Goal: Information Seeking & Learning: Learn about a topic

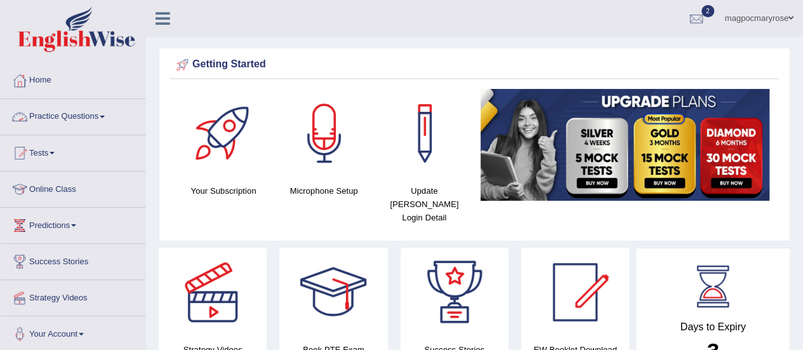
click at [71, 113] on link "Practice Questions" at bounding box center [73, 115] width 145 height 32
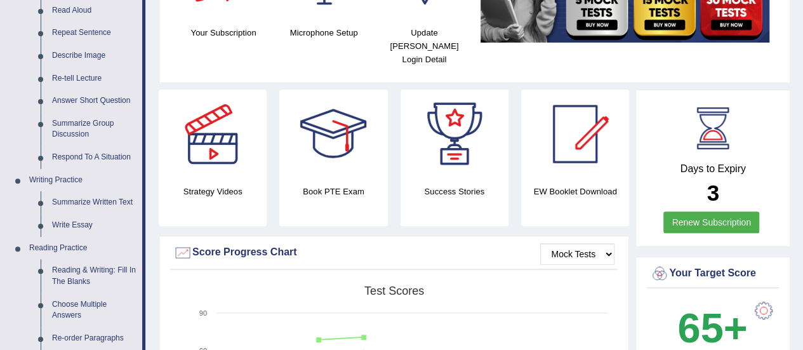
scroll to position [159, 0]
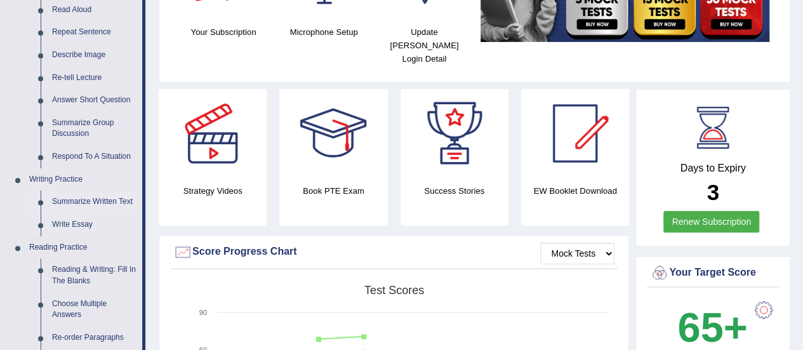
click at [57, 203] on link "Summarize Written Text" at bounding box center [94, 202] width 96 height 23
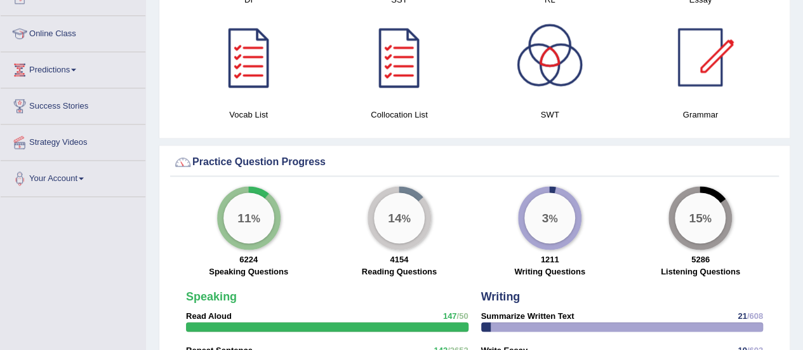
scroll to position [791, 0]
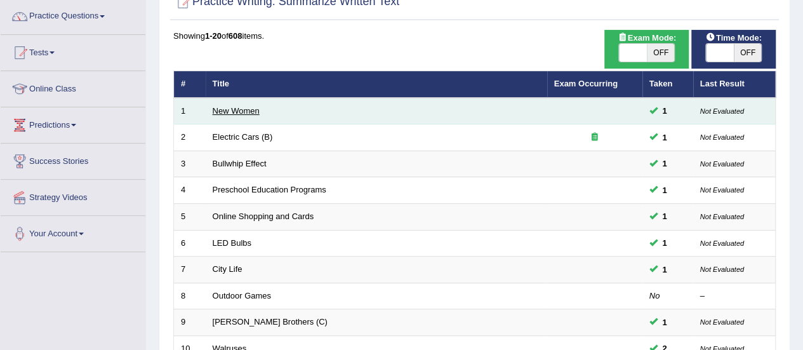
click at [218, 110] on link "New Women" at bounding box center [236, 111] width 47 height 10
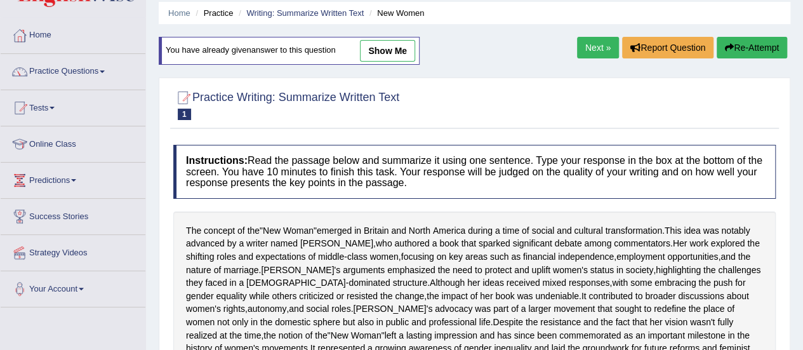
scroll to position [50, 0]
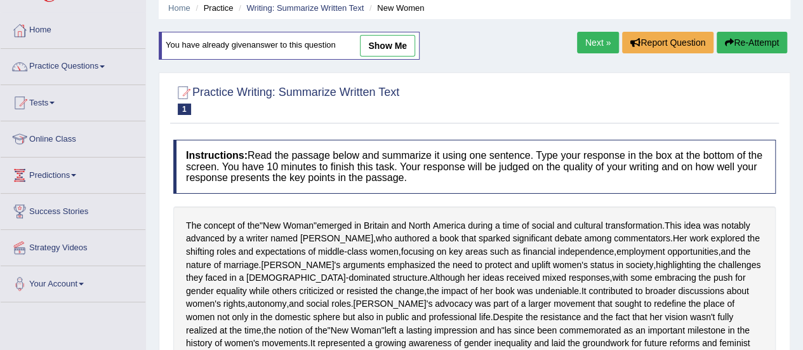
click at [77, 65] on link "Practice Questions" at bounding box center [73, 65] width 145 height 32
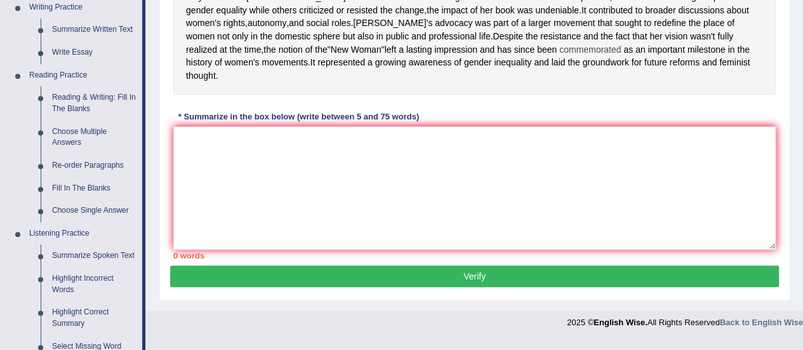
scroll to position [334, 0]
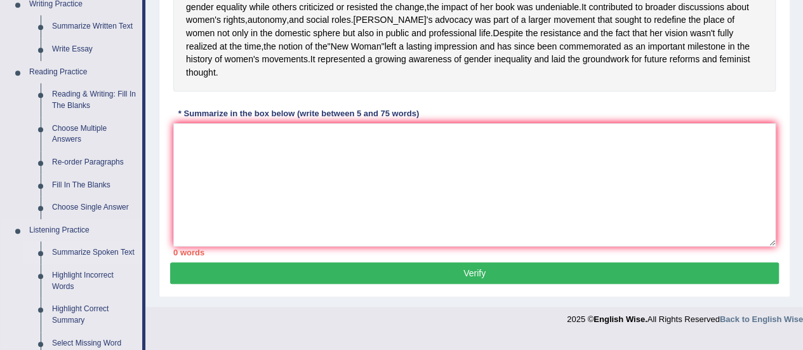
click at [76, 251] on link "Summarize Spoken Text" at bounding box center [94, 252] width 96 height 23
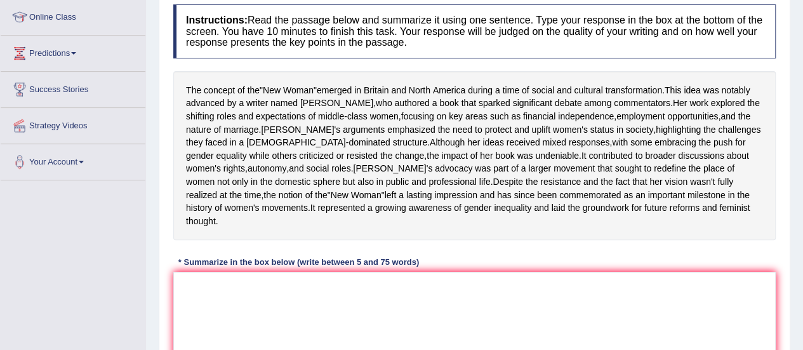
scroll to position [301, 0]
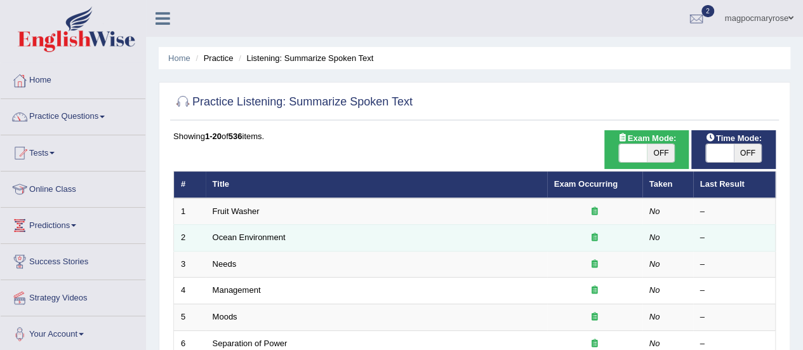
click at [215, 227] on td "Ocean Environment" at bounding box center [377, 238] width 342 height 27
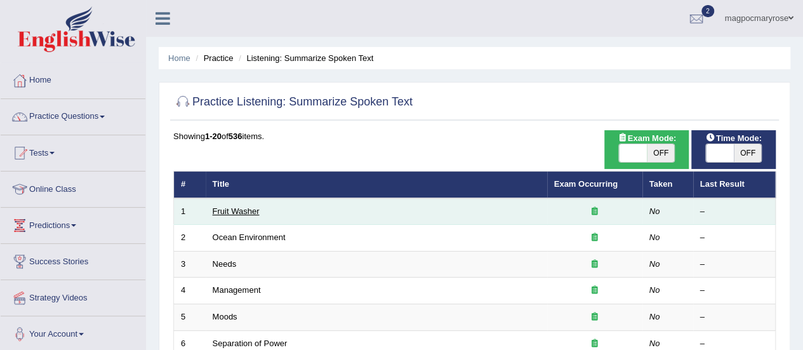
click at [232, 211] on link "Fruit Washer" at bounding box center [236, 211] width 47 height 10
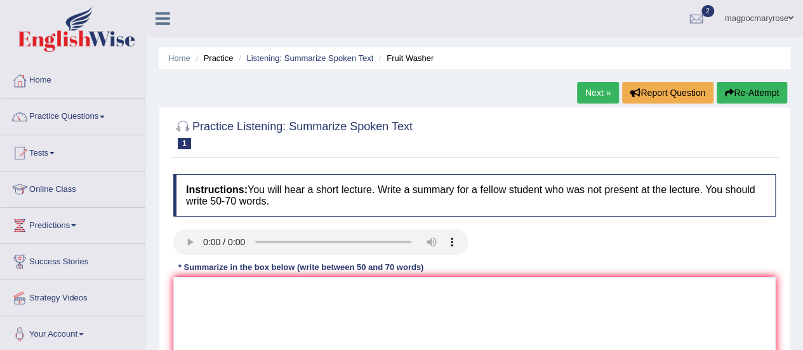
click at [77, 116] on link "Practice Questions" at bounding box center [73, 115] width 145 height 32
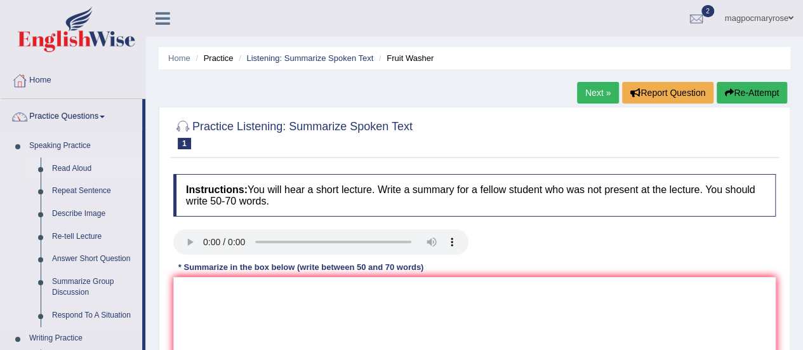
click at [64, 168] on link "Read Aloud" at bounding box center [94, 168] width 96 height 23
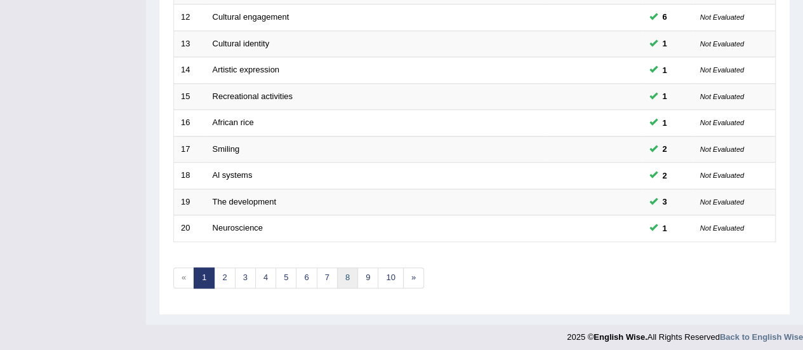
click at [344, 272] on link "8" at bounding box center [347, 277] width 21 height 21
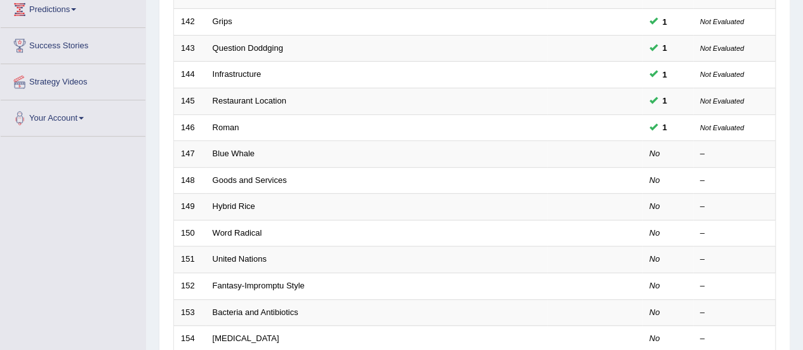
scroll to position [215, 0]
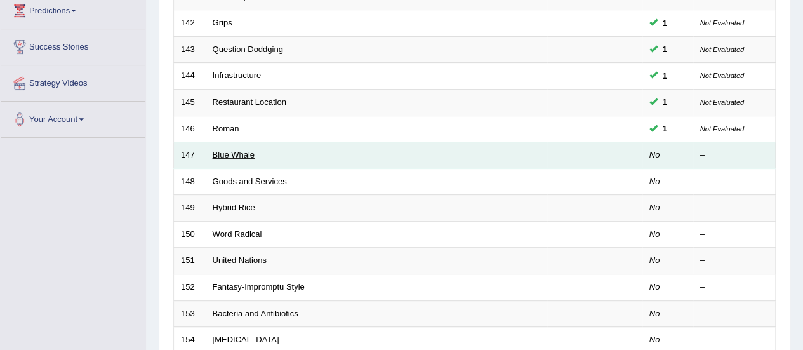
click at [225, 156] on link "Blue Whale" at bounding box center [234, 155] width 42 height 10
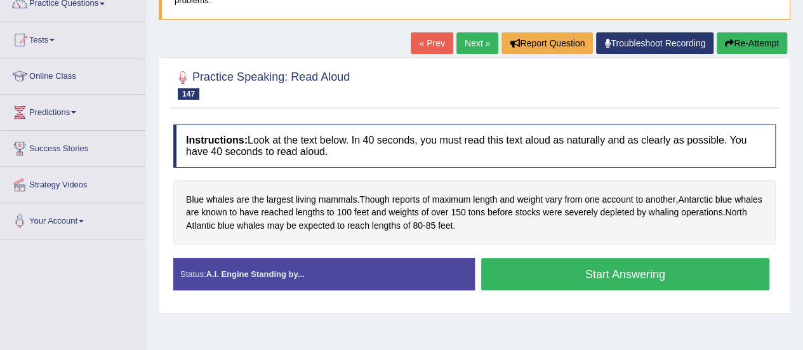
click at [595, 274] on button "Start Answering" at bounding box center [625, 274] width 289 height 32
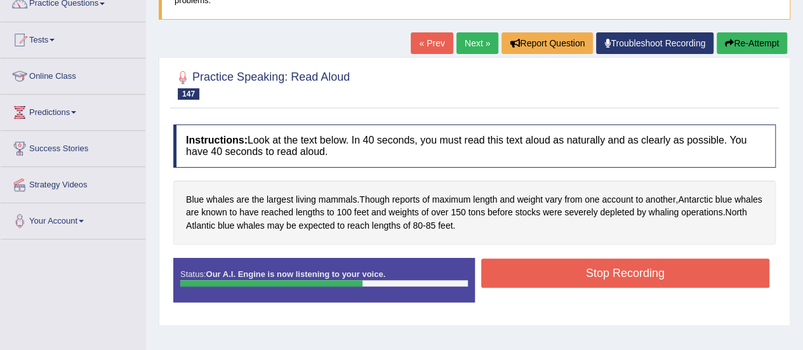
click at [525, 287] on div "Stop Recording" at bounding box center [626, 274] width 302 height 32
click at [530, 279] on button "Stop Recording" at bounding box center [625, 272] width 289 height 29
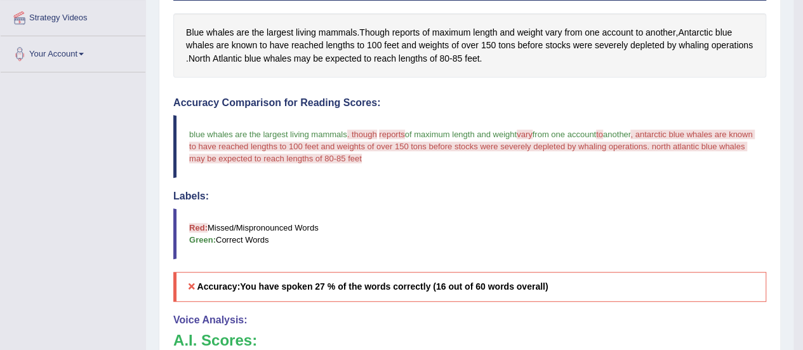
scroll to position [257, 0]
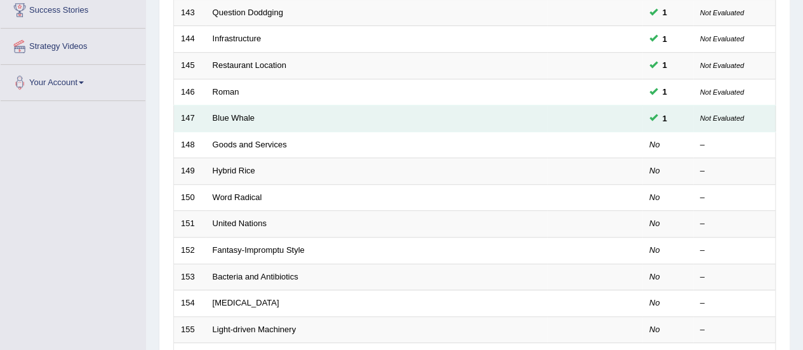
scroll to position [215, 0]
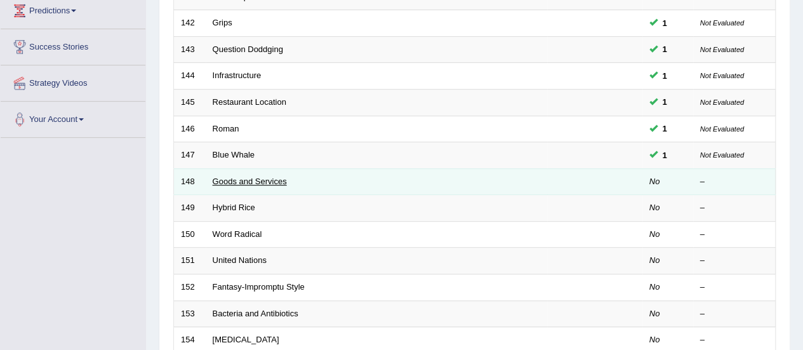
click at [236, 177] on link "Goods and Services" at bounding box center [250, 182] width 74 height 10
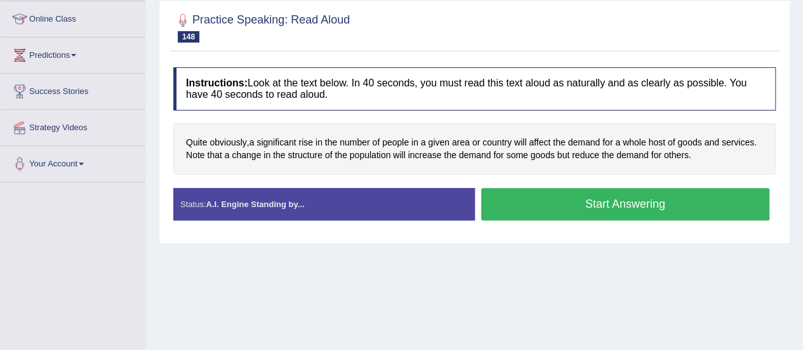
scroll to position [185, 0]
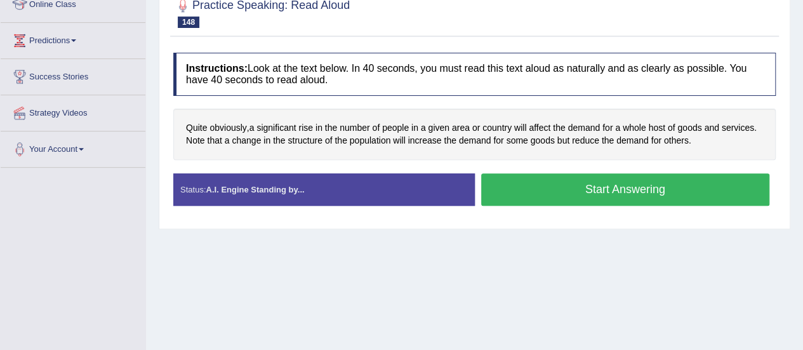
click at [622, 194] on button "Start Answering" at bounding box center [625, 189] width 289 height 32
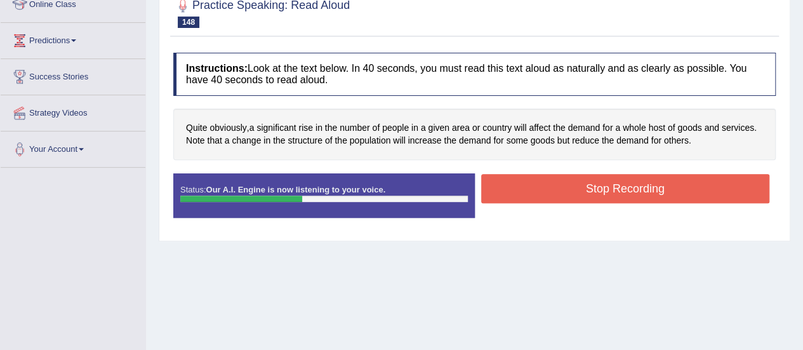
click at [622, 194] on button "Stop Recording" at bounding box center [625, 188] width 289 height 29
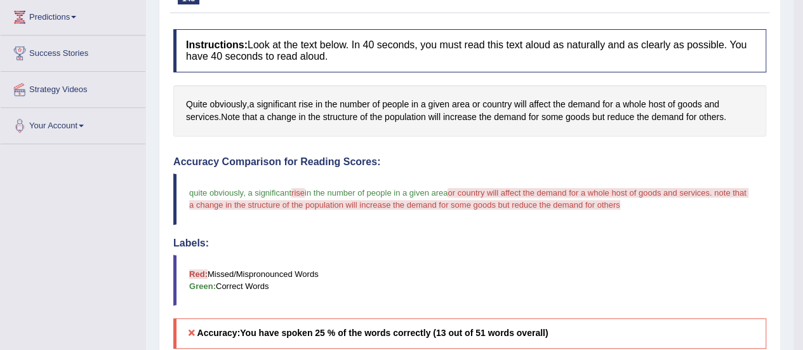
scroll to position [202, 0]
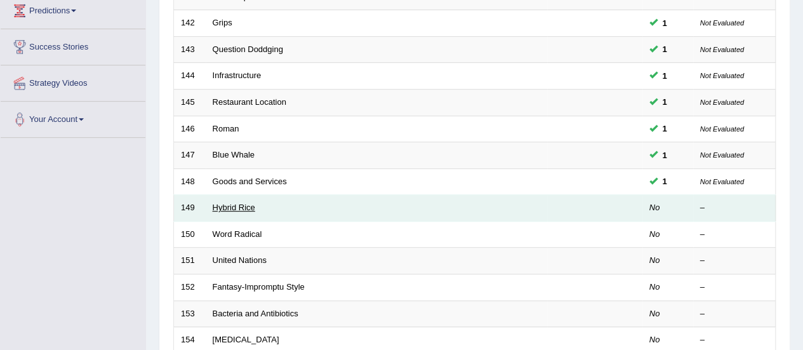
click at [243, 206] on link "Hybrid Rice" at bounding box center [234, 208] width 43 height 10
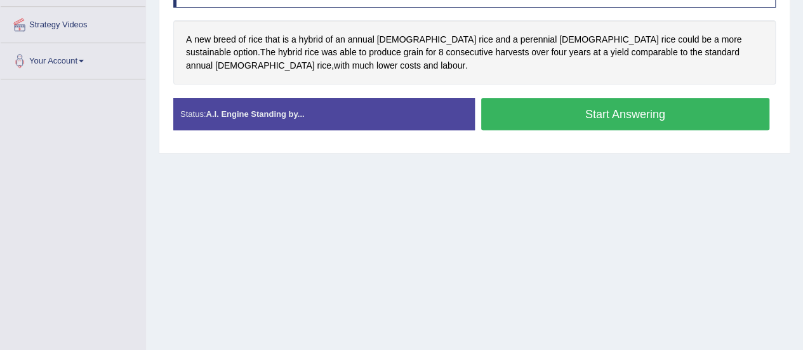
scroll to position [272, 0]
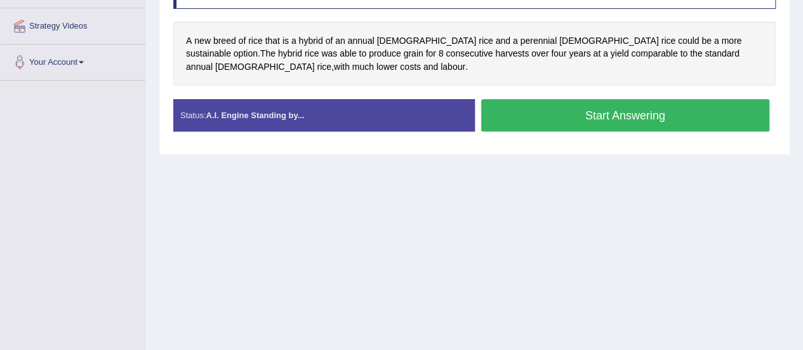
click at [574, 114] on button "Start Answering" at bounding box center [625, 115] width 289 height 32
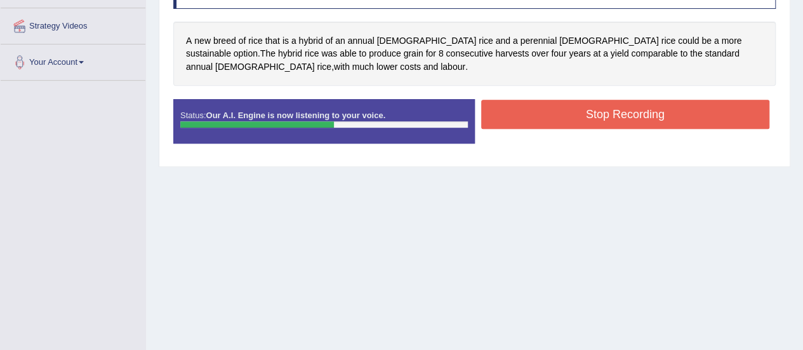
click at [574, 114] on button "Stop Recording" at bounding box center [625, 114] width 289 height 29
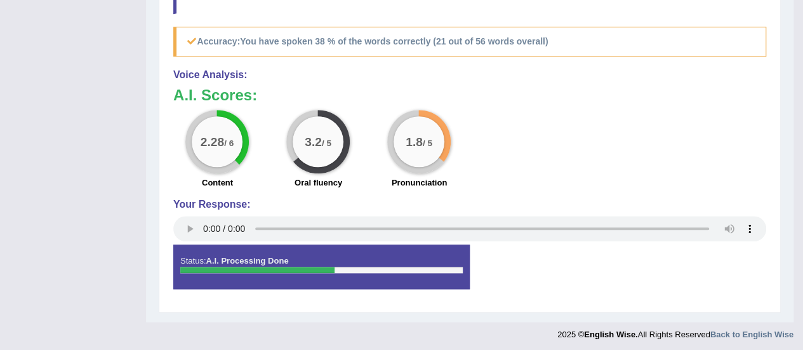
scroll to position [0, 0]
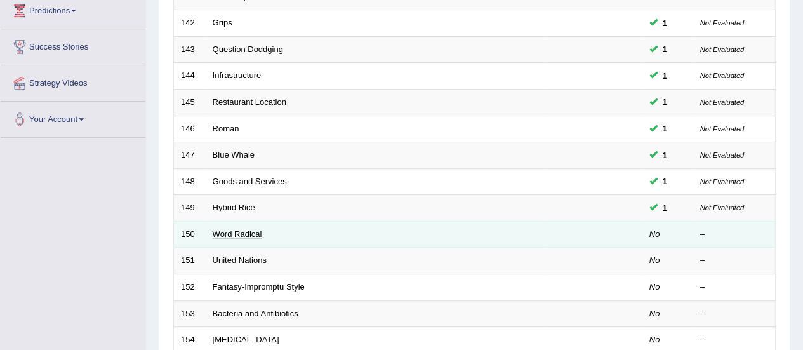
click at [244, 229] on link "Word Radical" at bounding box center [238, 234] width 50 height 10
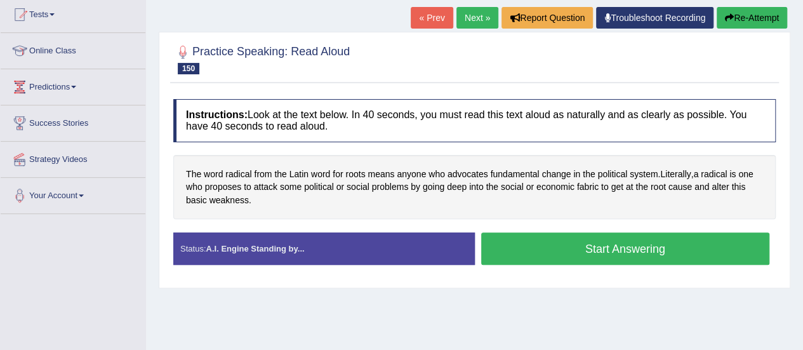
drag, startPoint x: 0, startPoint y: 0, endPoint x: 812, endPoint y: 156, distance: 827.0
click at [803, 156] on html "Toggle navigation Home Practice Questions Speaking Practice Read Aloud Repeat S…" at bounding box center [401, 37] width 803 height 350
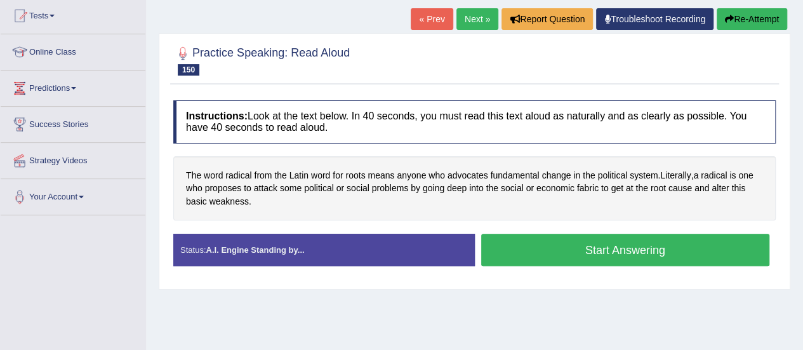
click at [656, 245] on button "Start Answering" at bounding box center [625, 250] width 289 height 32
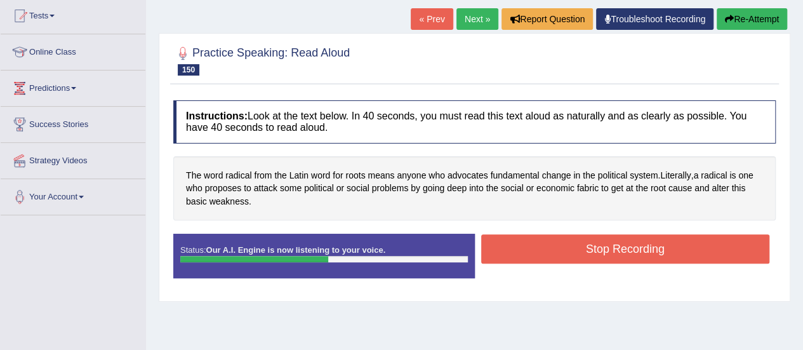
click at [656, 245] on button "Stop Recording" at bounding box center [625, 248] width 289 height 29
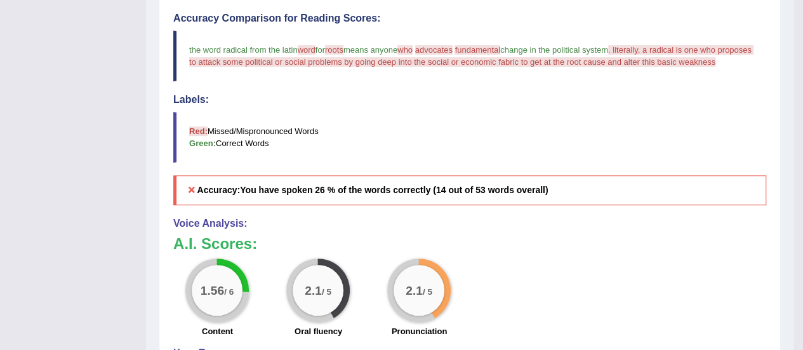
scroll to position [0, 0]
